Goal: Task Accomplishment & Management: Complete application form

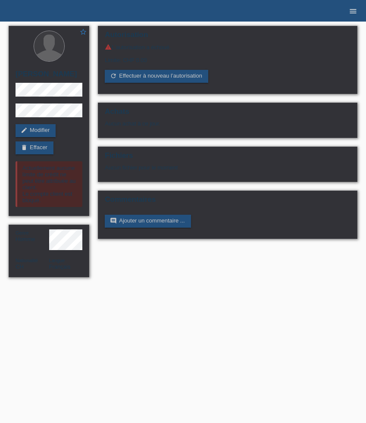
click at [354, 9] on icon "menu" at bounding box center [353, 11] width 9 height 9
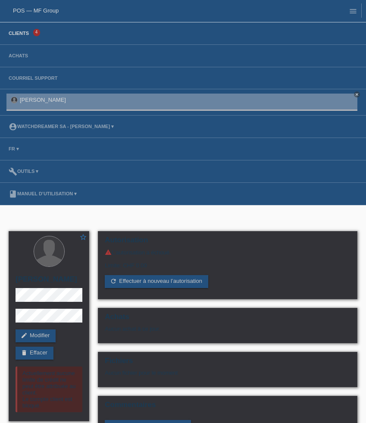
click at [17, 36] on link "Clients" at bounding box center [18, 33] width 29 height 5
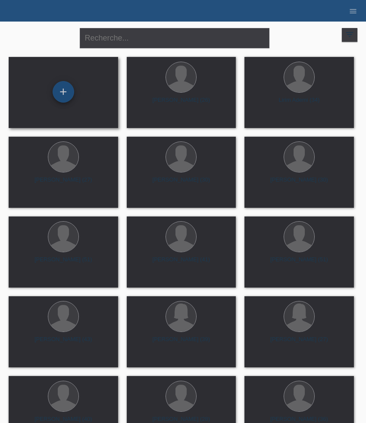
click at [62, 94] on div "+" at bounding box center [64, 92] width 22 height 22
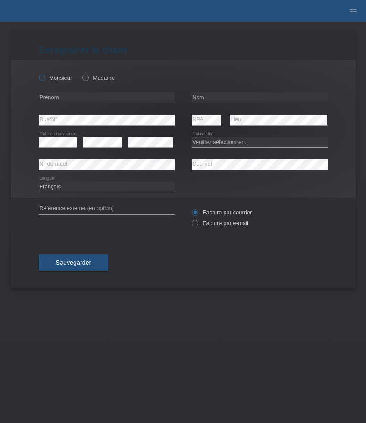
click at [61, 79] on label "Monsieur" at bounding box center [56, 78] width 34 height 6
click at [44, 79] on input "Monsieur" at bounding box center [42, 78] width 6 height 6
radio input "true"
click at [69, 96] on input "text" at bounding box center [107, 97] width 136 height 11
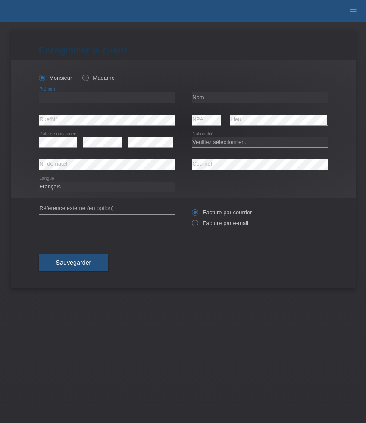
paste input "[PERSON_NAME]"
type input "[PERSON_NAME]"
click at [209, 95] on input "text" at bounding box center [260, 97] width 136 height 11
paste input "Seger"
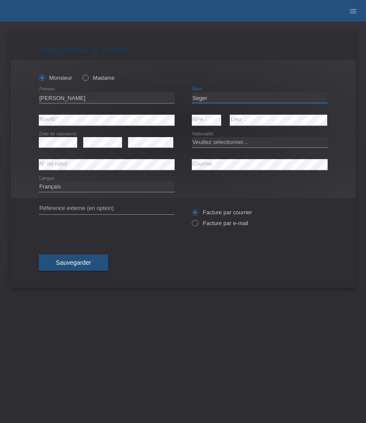
type input "Seger"
click at [206, 142] on select "Veuillez sélectionner... Suisse Allemagne Autriche Liechtenstein ------------ A…" at bounding box center [260, 142] width 136 height 10
select select "CH"
click at [192, 137] on select "Veuillez sélectionner... Suisse Allemagne Autriche Liechtenstein ------------ A…" at bounding box center [260, 142] width 136 height 10
click at [120, 190] on select "Deutsch Français Italiano English" at bounding box center [107, 187] width 136 height 10
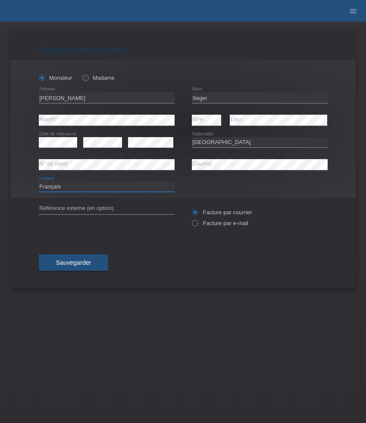
select select "de"
click at [39, 182] on select "Deutsch Français Italiano English" at bounding box center [107, 187] width 136 height 10
click at [212, 220] on div "Facture par courrier Facture par e-mail" at bounding box center [260, 218] width 136 height 22
click at [212, 225] on label "Facture par e-mail" at bounding box center [220, 223] width 57 height 6
click at [198, 225] on input "Facture par e-mail" at bounding box center [195, 225] width 6 height 11
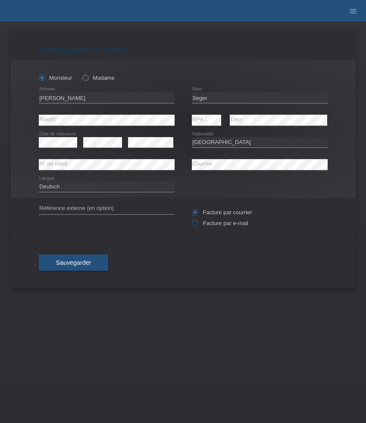
radio input "true"
click at [68, 266] on span "Sauvegarder" at bounding box center [73, 262] width 35 height 7
